Goal: Transaction & Acquisition: Subscribe to service/newsletter

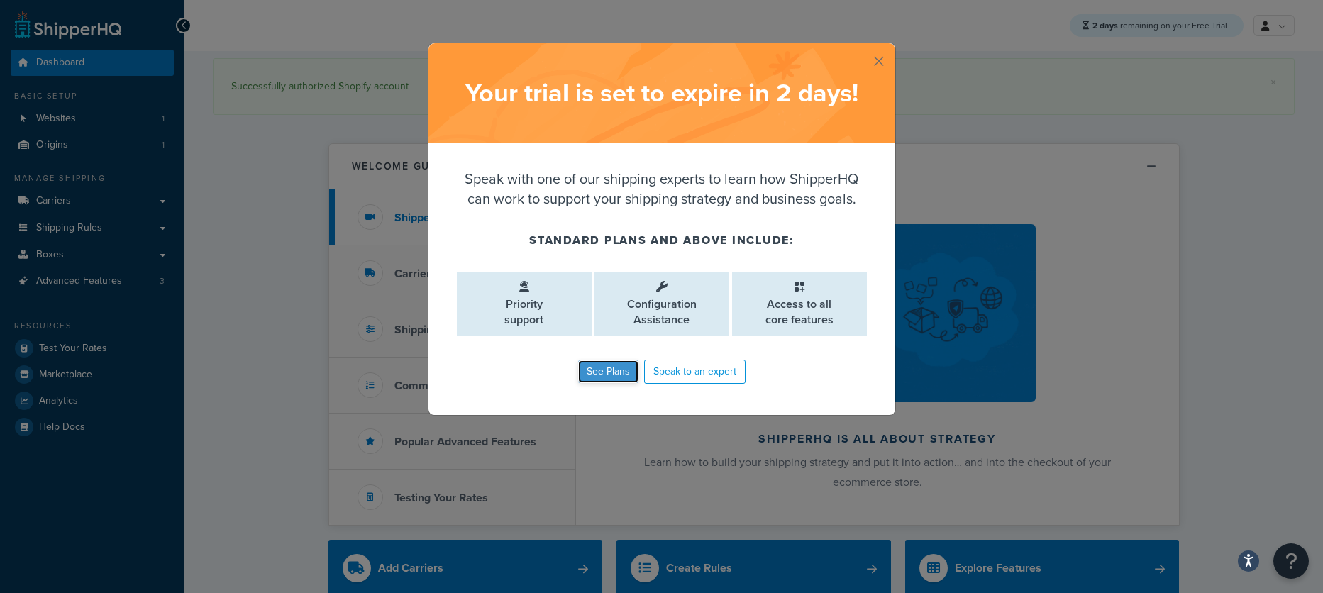
click at [591, 374] on link "See Plans" at bounding box center [608, 371] width 60 height 23
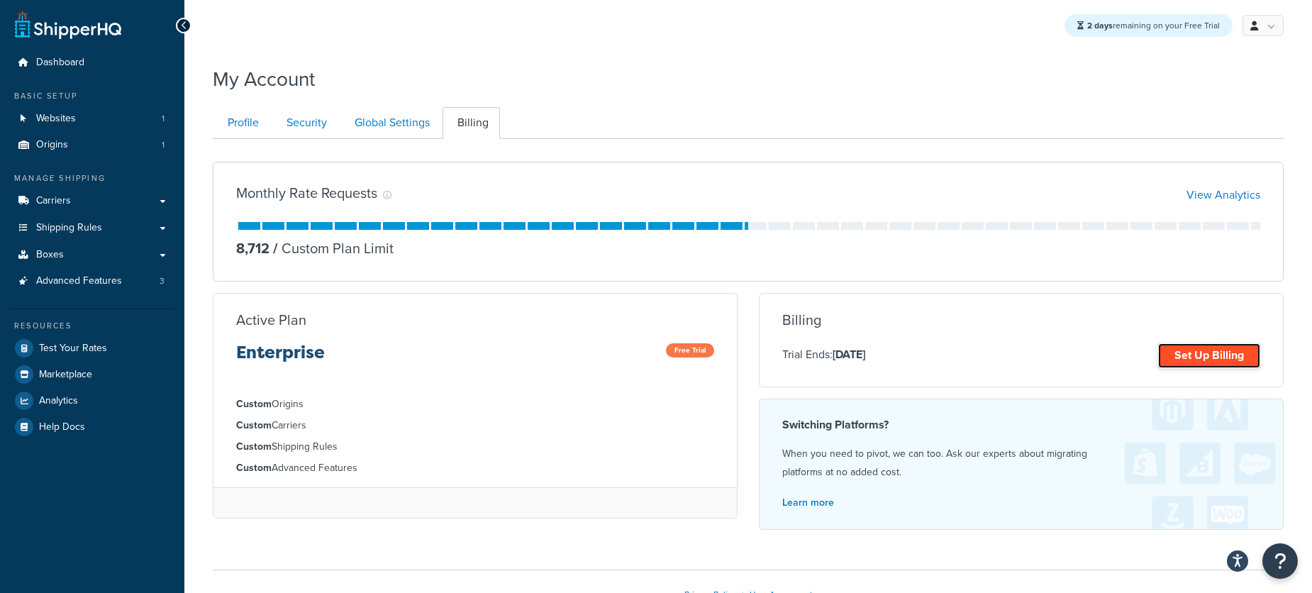
click at [1216, 354] on link "Set Up Billing" at bounding box center [1209, 355] width 102 height 25
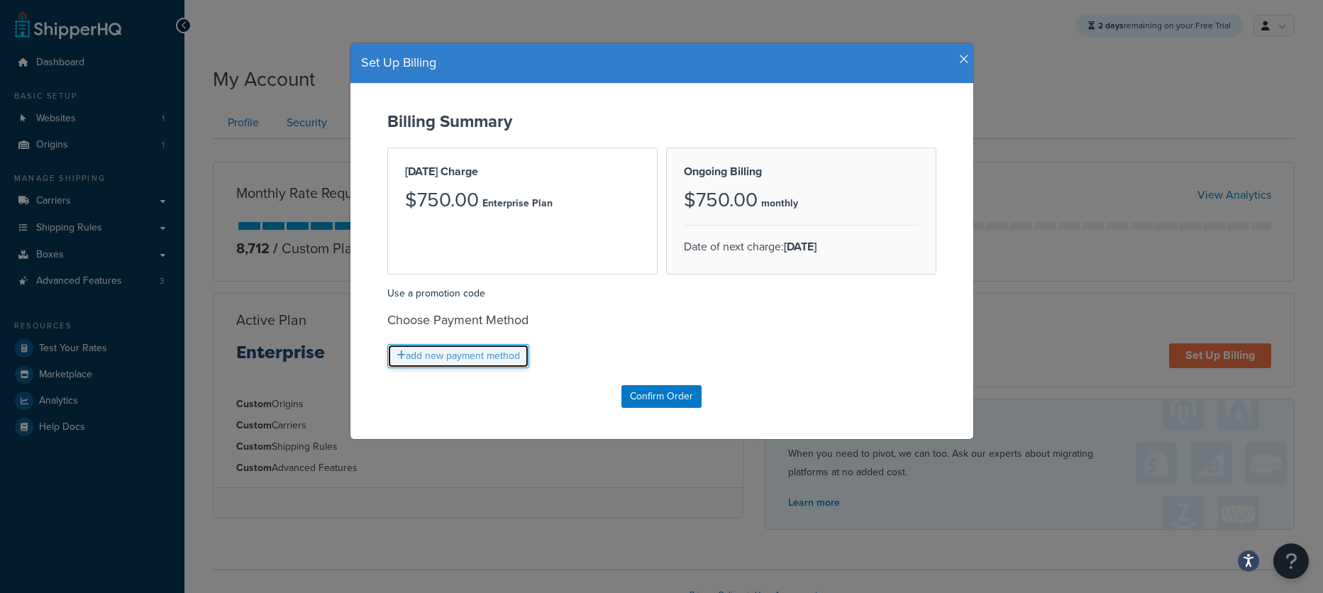
click at [451, 360] on link "add new payment method" at bounding box center [458, 356] width 142 height 24
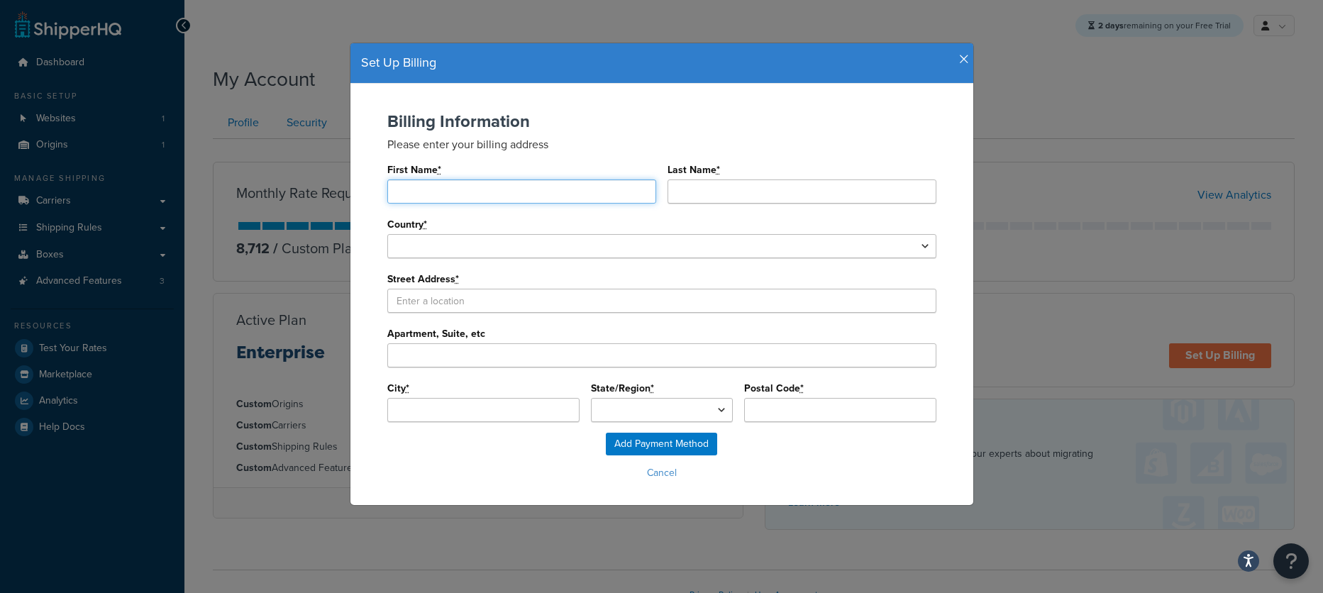
click at [467, 192] on input "First Name *" at bounding box center [521, 191] width 269 height 24
click at [432, 183] on input "First Name *" at bounding box center [521, 191] width 269 height 24
type input "[PERSON_NAME]"
select select "1064"
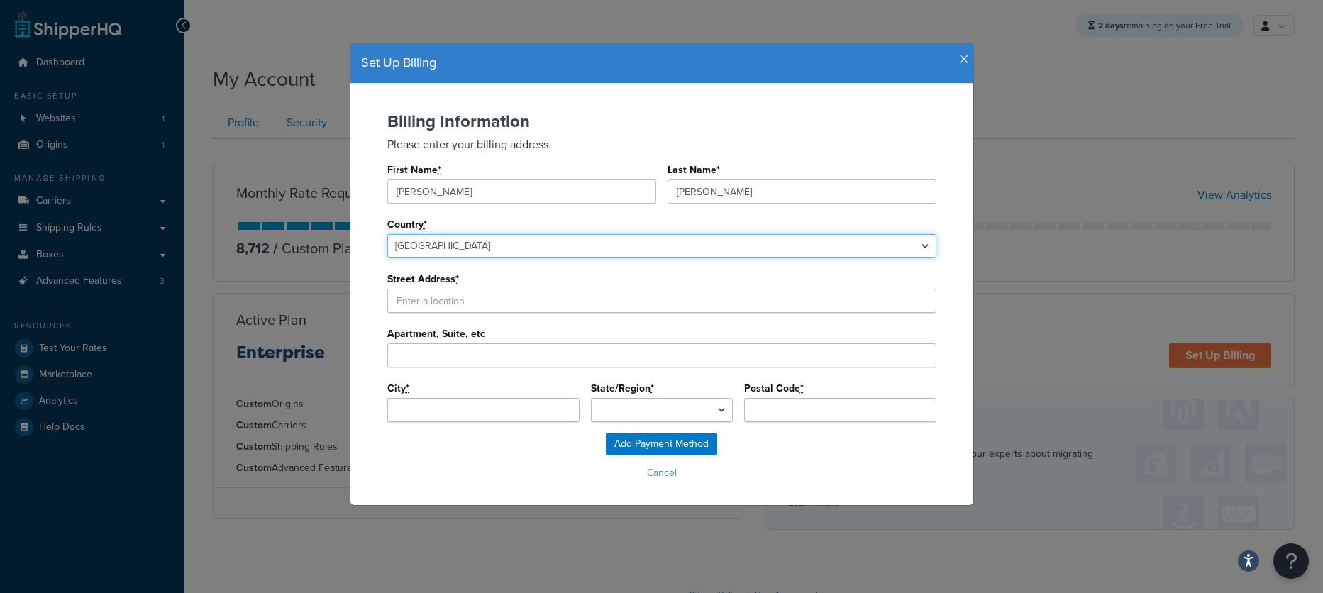
type input "undefined"
click at [443, 248] on select "[GEOGRAPHIC_DATA] [GEOGRAPHIC_DATA] [GEOGRAPHIC_DATA] [GEOGRAPHIC_DATA] [US_STA…" at bounding box center [661, 246] width 549 height 24
select select "1000"
click at [387, 234] on select "[GEOGRAPHIC_DATA] [GEOGRAPHIC_DATA] [GEOGRAPHIC_DATA] [GEOGRAPHIC_DATA] [US_STA…" at bounding box center [661, 246] width 549 height 24
select select
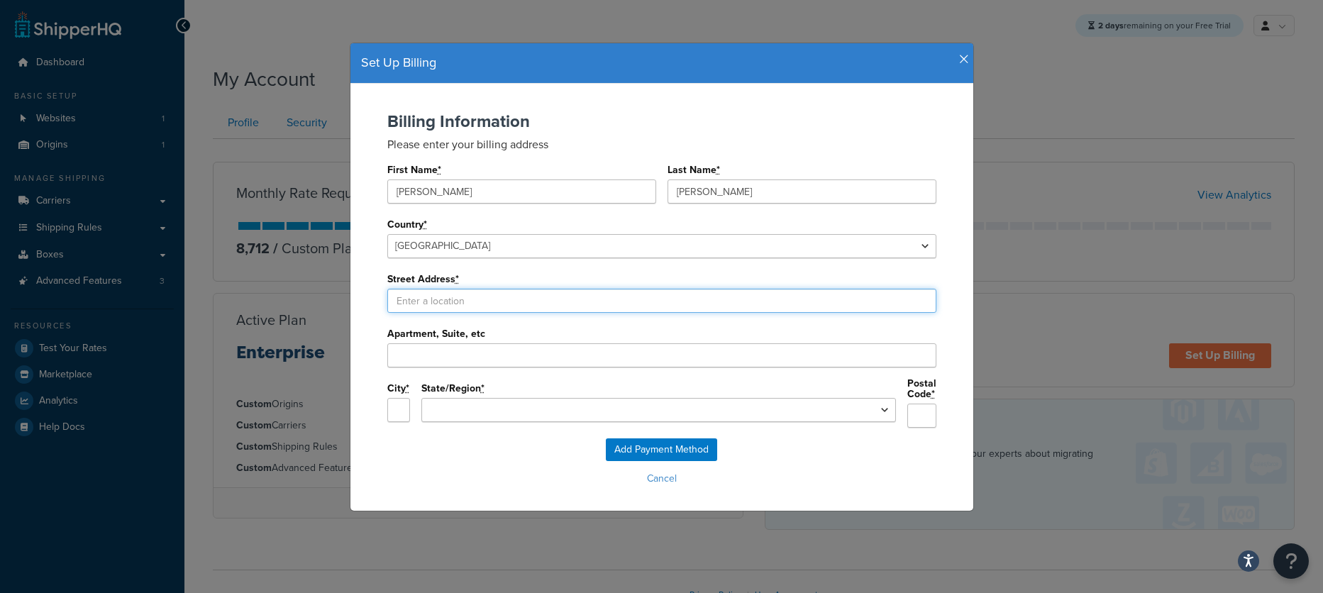
click at [465, 299] on input "Street Address *" at bounding box center [661, 301] width 549 height 24
paste input "[STREET_ADDRESS][US_STATE]"
type input "[STREET_ADDRESS][US_STATE]"
type input "[GEOGRAPHIC_DATA]"
select select "CA"
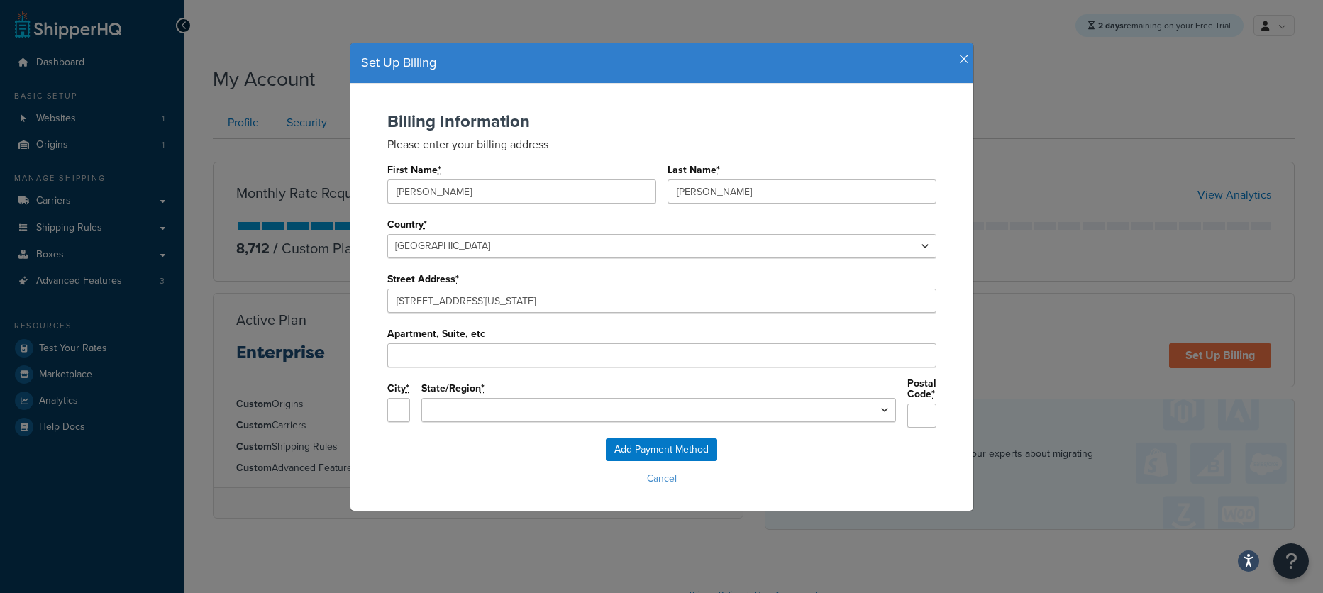
type input "95678"
click at [631, 442] on input "Add Payment Method" at bounding box center [661, 449] width 111 height 23
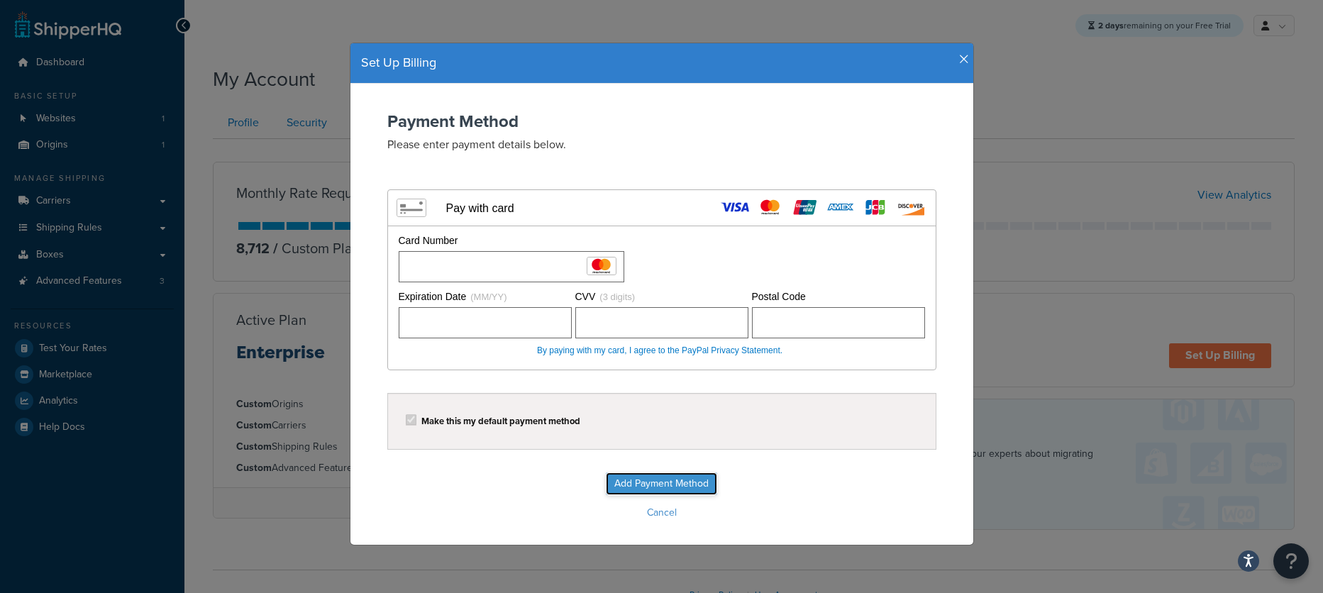
click at [657, 485] on input "Add Payment Method" at bounding box center [661, 483] width 111 height 23
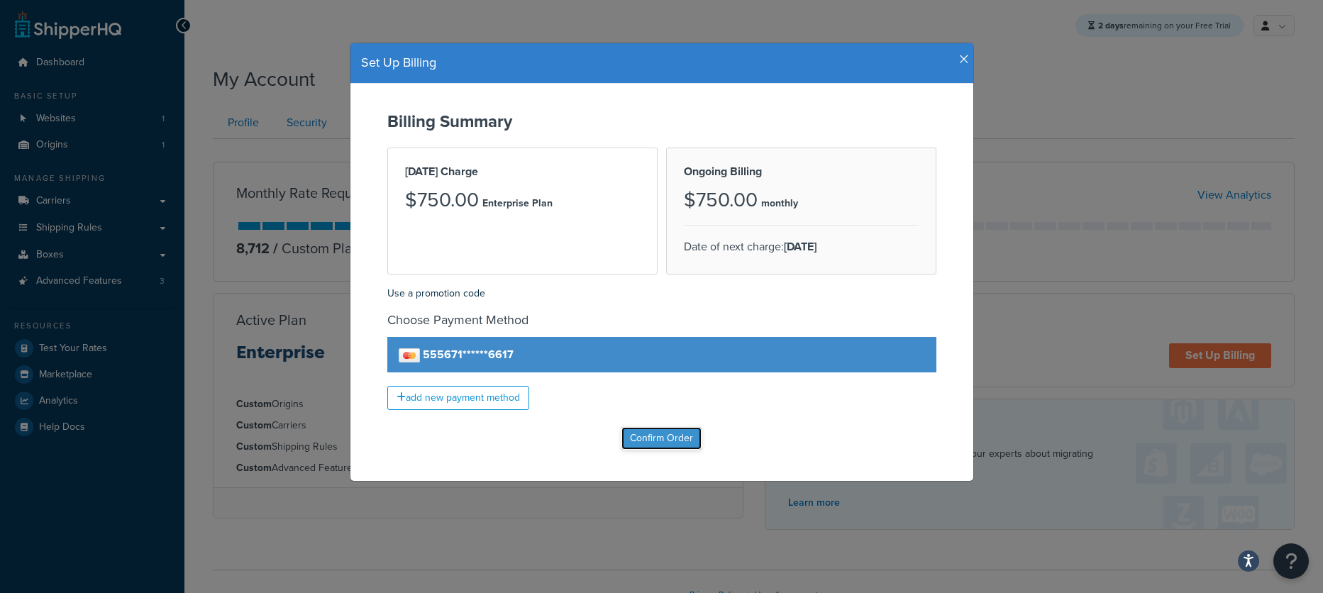
click at [663, 443] on input "Confirm Order" at bounding box center [661, 438] width 80 height 23
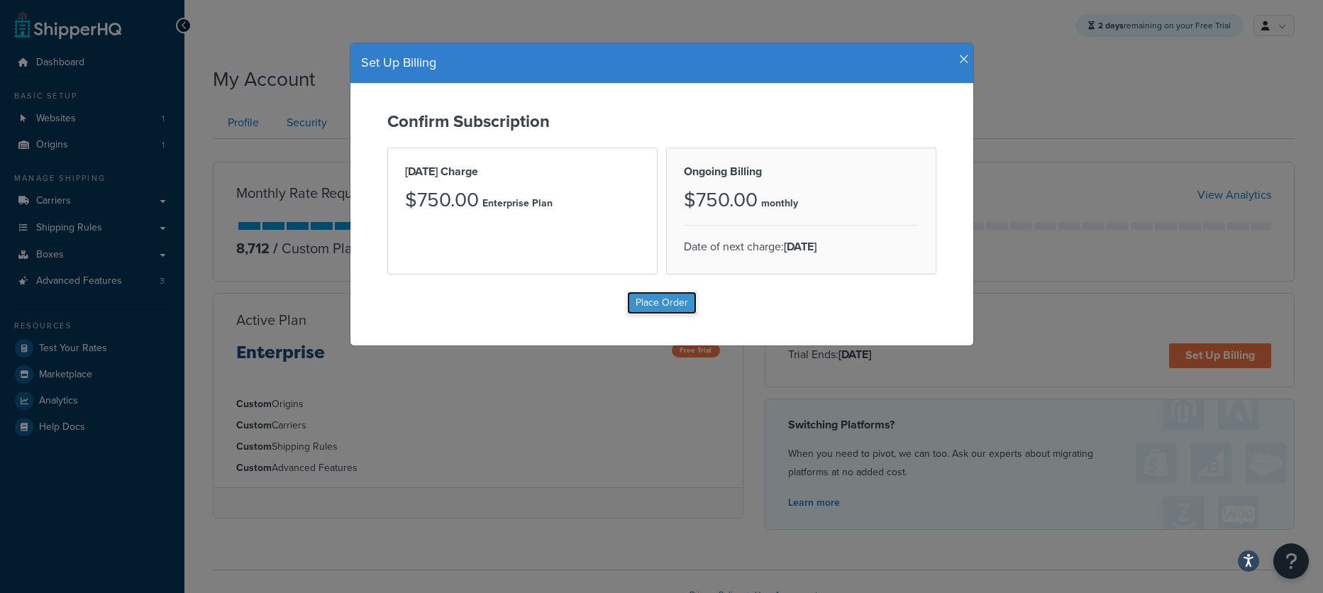
click at [668, 307] on input "Place Order" at bounding box center [662, 303] width 70 height 23
type input "Place Order"
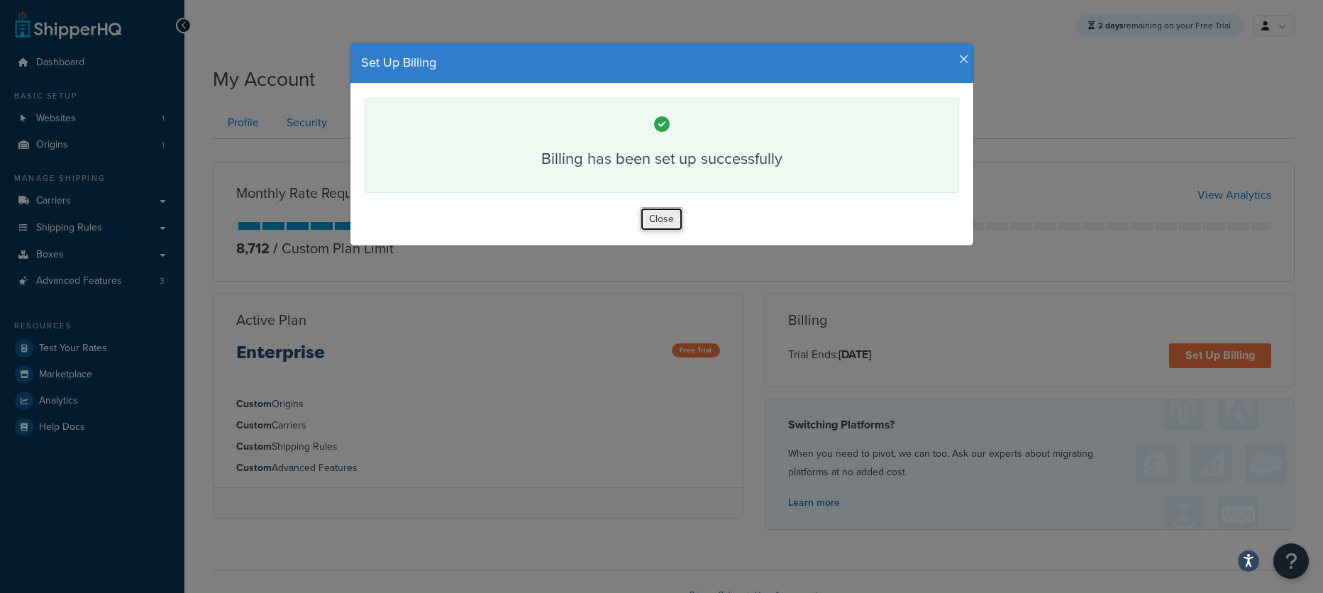
click at [648, 214] on button "Close" at bounding box center [661, 219] width 43 height 24
